Goal: Task Accomplishment & Management: Use online tool/utility

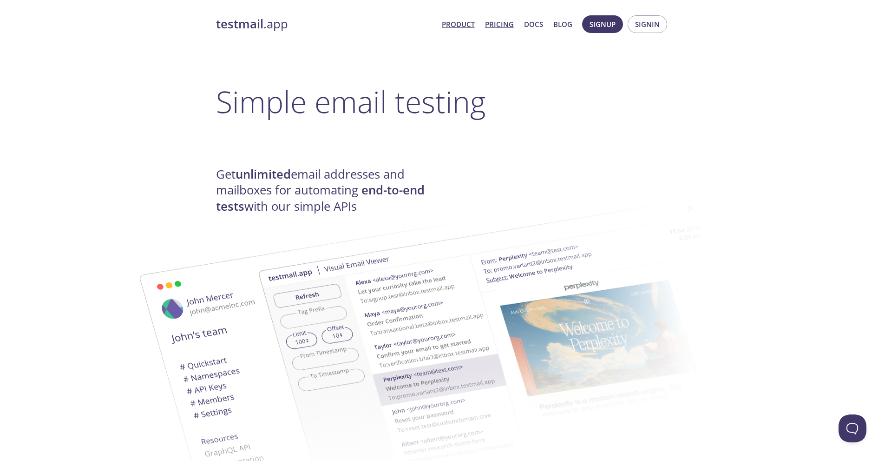
click at [492, 27] on link "Pricing" at bounding box center [499, 24] width 29 height 12
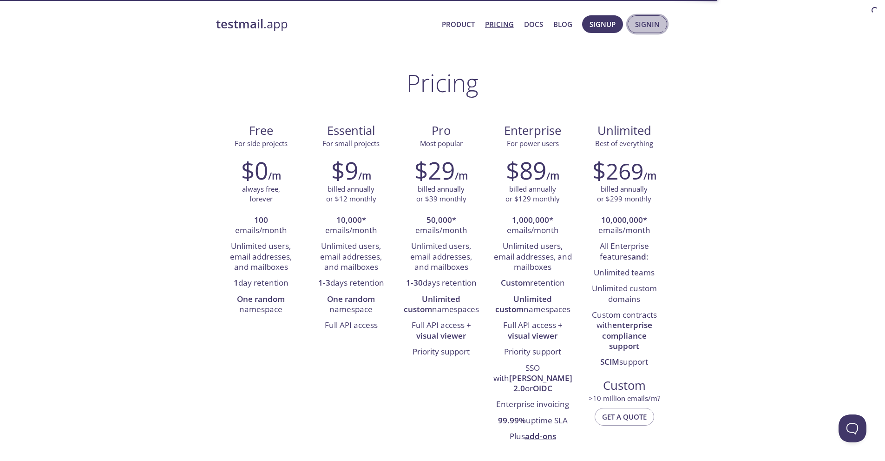
click at [638, 20] on span "Signin" at bounding box center [647, 24] width 25 height 12
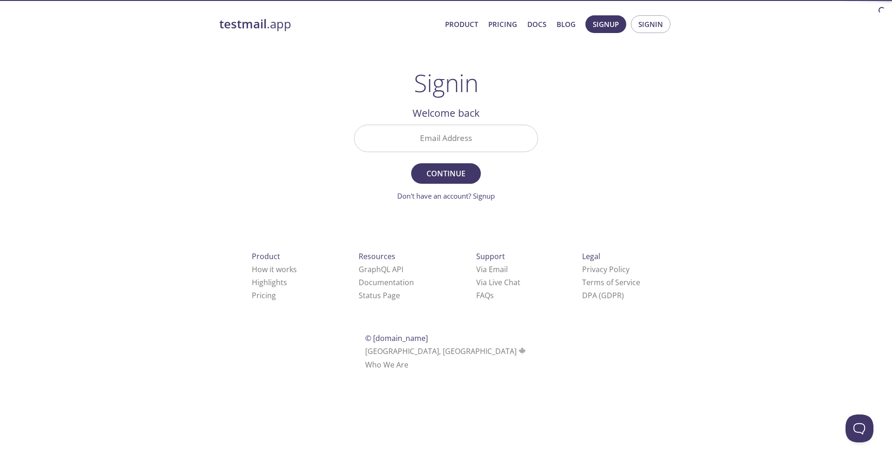
drag, startPoint x: 471, startPoint y: 141, endPoint x: 488, endPoint y: 126, distance: 23.0
click at [471, 141] on input "Email Address" at bounding box center [446, 138] width 183 height 26
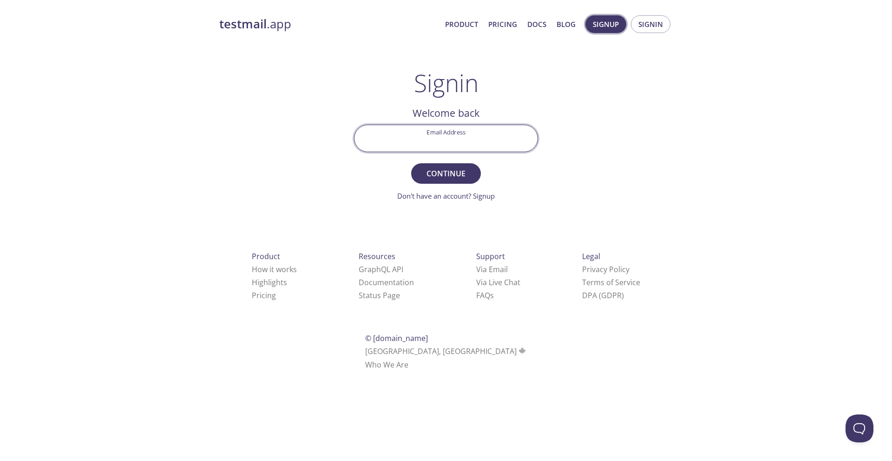
click at [595, 20] on span "Signup" at bounding box center [606, 24] width 26 height 12
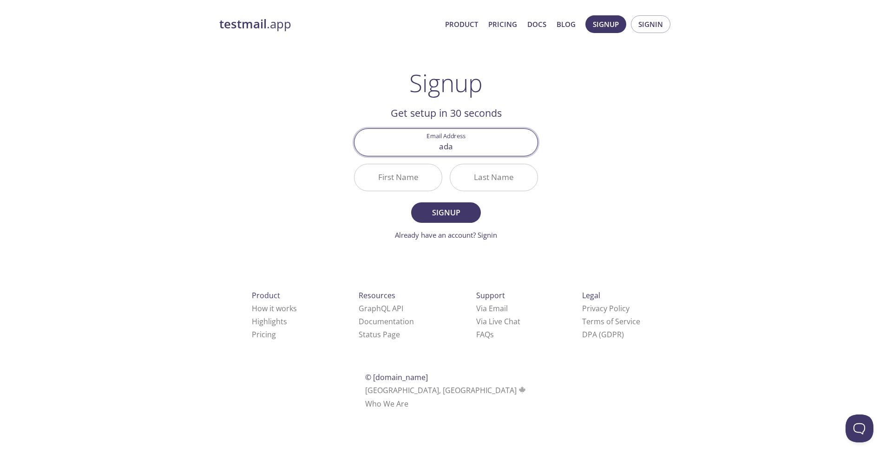
type input "[PERSON_NAME][EMAIL_ADDRESS][DOMAIN_NAME]"
click at [399, 178] on input "First Name" at bounding box center [398, 177] width 87 height 26
type input "[PERSON_NAME]"
type input "m"
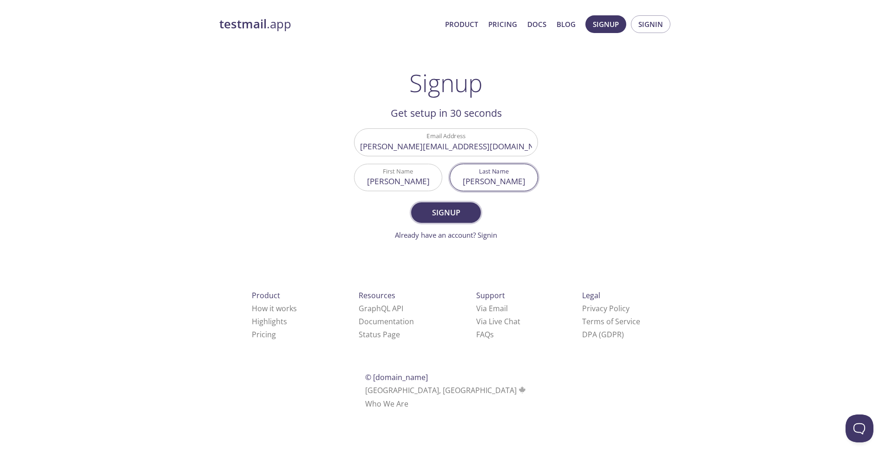
type input "[PERSON_NAME]"
click at [459, 218] on span "Signup" at bounding box center [446, 212] width 49 height 13
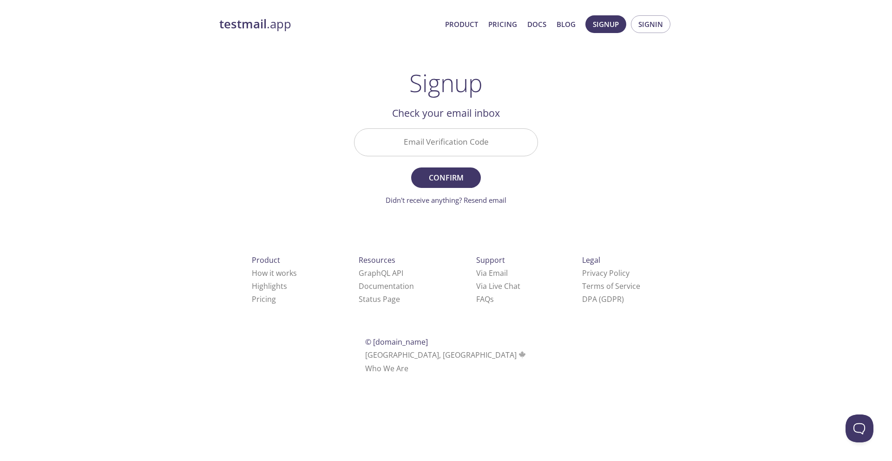
click at [434, 139] on input "Email Verification Code" at bounding box center [446, 142] width 183 height 26
paste input "N5Y13JX"
type input "N5Y13JX"
click at [435, 175] on span "Confirm" at bounding box center [446, 177] width 49 height 13
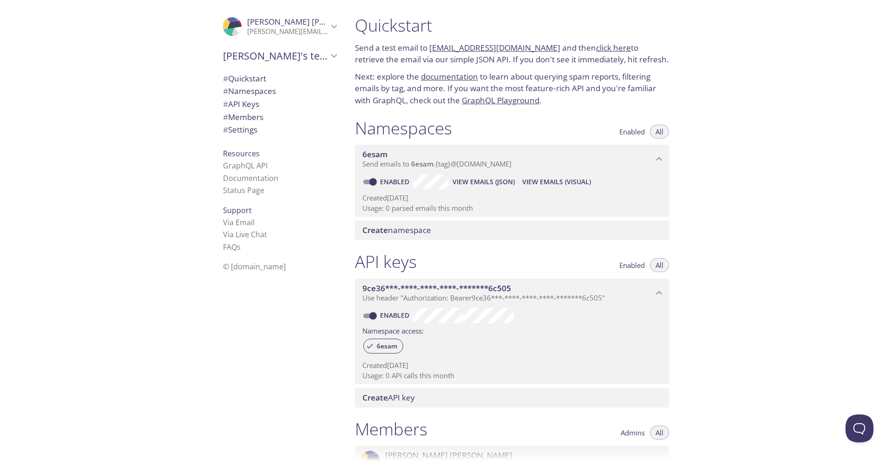
click at [239, 82] on span "# Quickstart" at bounding box center [244, 78] width 43 height 11
click at [515, 47] on link "[EMAIL_ADDRESS][DOMAIN_NAME]" at bounding box center [494, 47] width 131 height 11
click at [599, 46] on link "click here" at bounding box center [613, 47] width 35 height 11
click at [663, 132] on span "All" at bounding box center [660, 132] width 8 height 0
click at [554, 182] on span "View Emails (Visual)" at bounding box center [556, 181] width 69 height 11
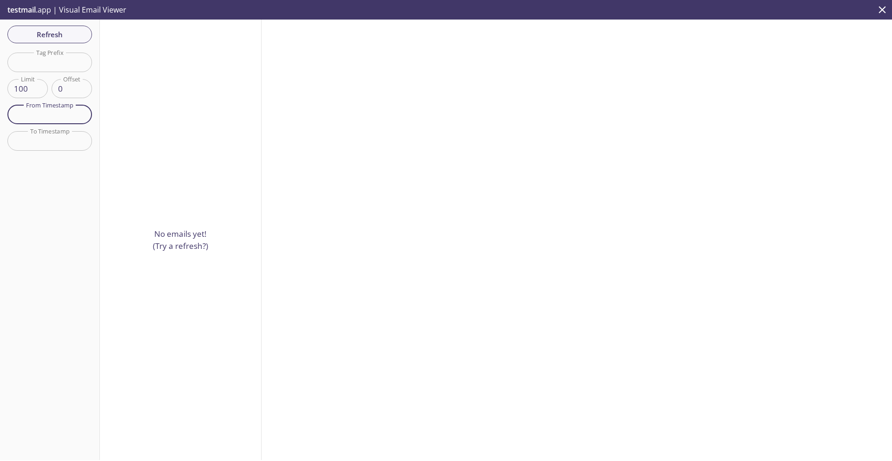
click at [69, 113] on input "text" at bounding box center [49, 114] width 85 height 19
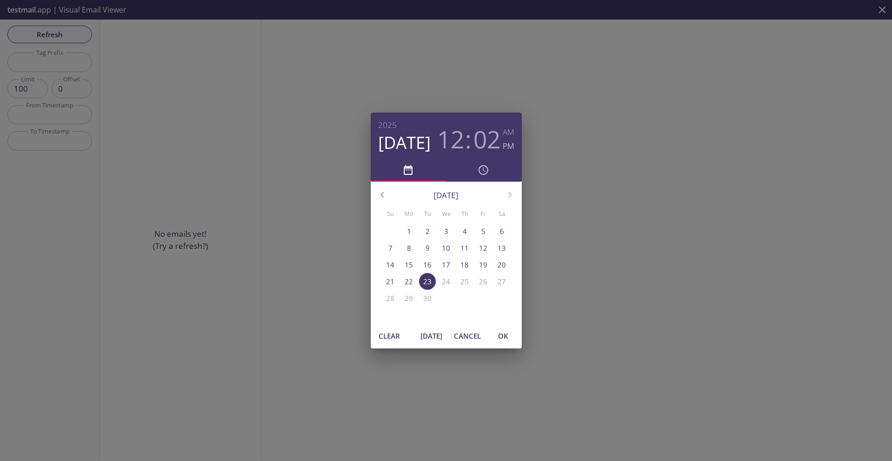
click at [378, 103] on div "[DATE] 12 : 02 AM PM [DATE] Su Mo Tu We Th Fr Sa 31 1 2 3 4 5 6 7 8 9 10 11 12 …" at bounding box center [446, 230] width 892 height 461
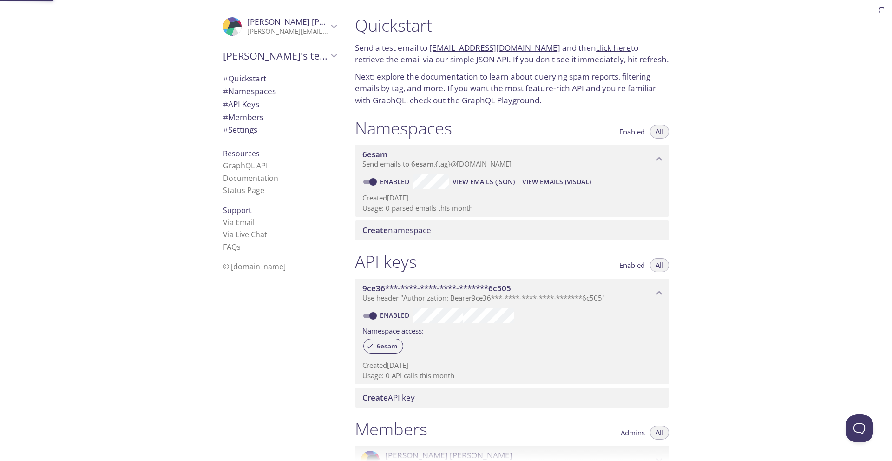
scroll to position [15, 0]
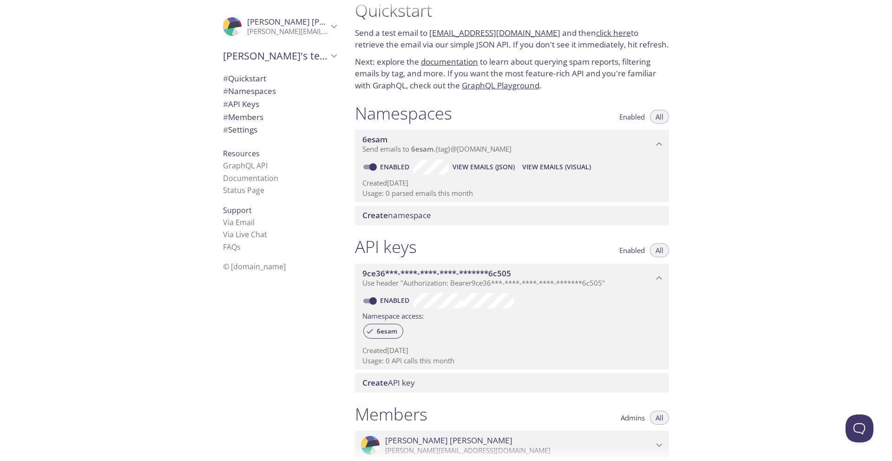
drag, startPoint x: 407, startPoint y: 213, endPoint x: 412, endPoint y: 216, distance: 6.1
click at [412, 216] on span "Create namespace" at bounding box center [397, 215] width 69 height 11
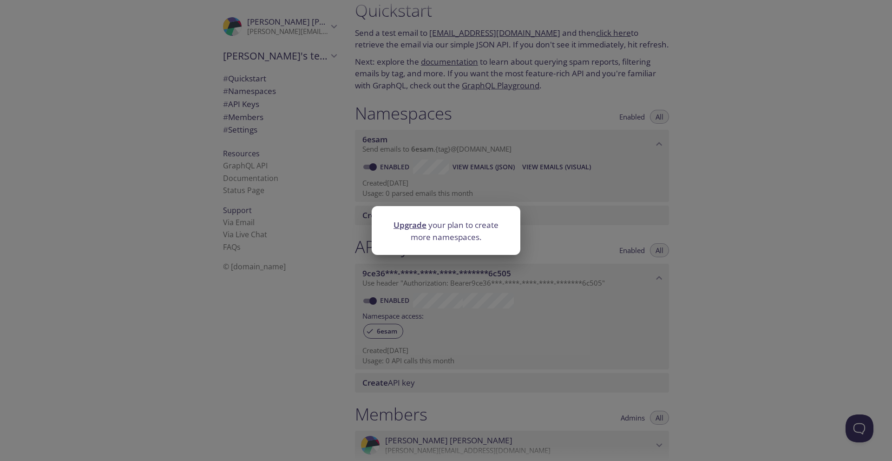
click at [448, 194] on div "Upgrade your plan to create more namespaces." at bounding box center [446, 230] width 892 height 461
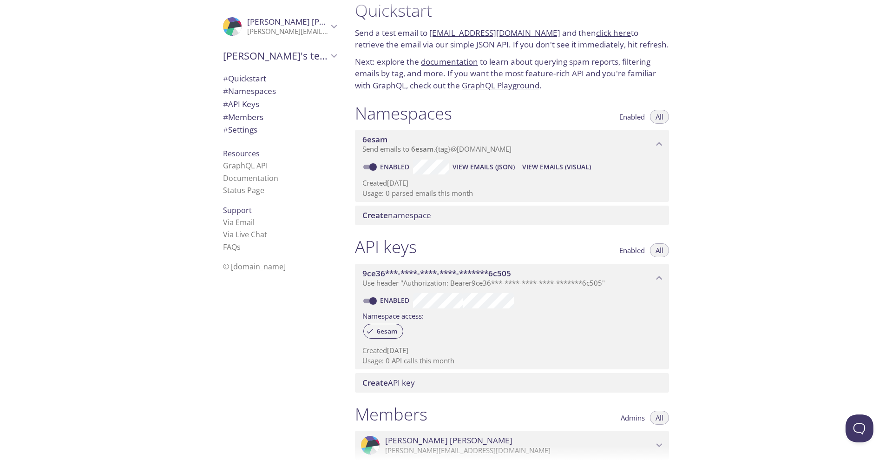
click at [374, 164] on input "Enabled" at bounding box center [372, 166] width 33 height 11
click at [367, 164] on input "Disabled" at bounding box center [365, 166] width 33 height 11
checkbox input "true"
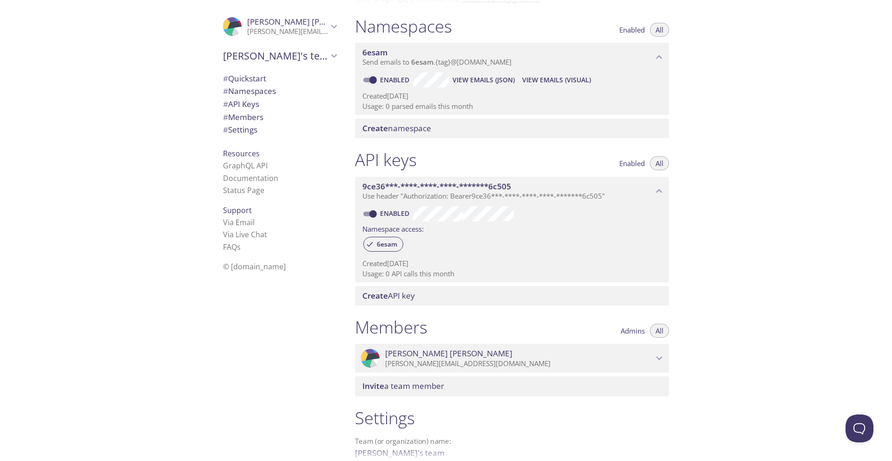
scroll to position [200, 0]
